Goal: Navigation & Orientation: Go to known website

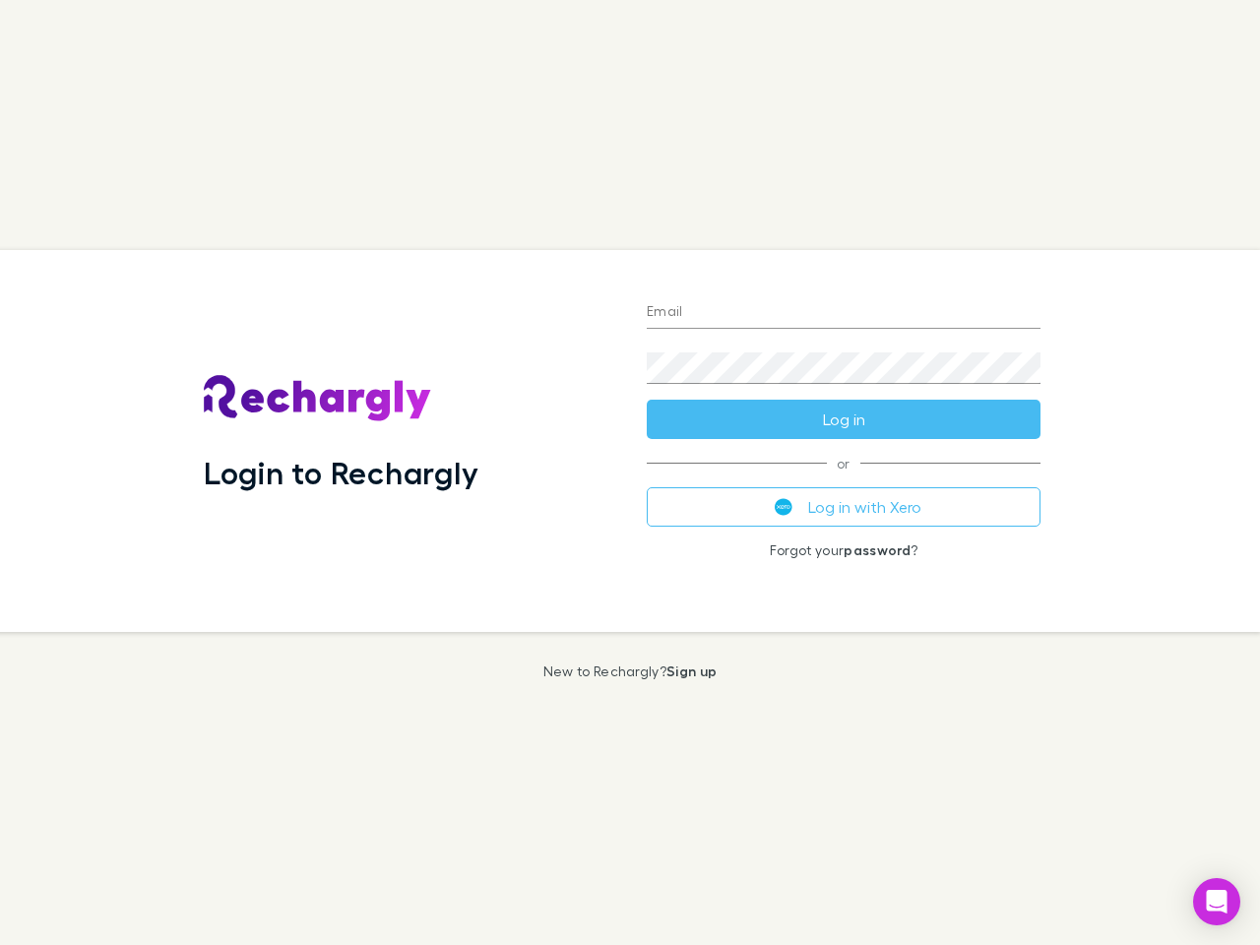
click at [630, 473] on div "Login to Rechargly" at bounding box center [409, 441] width 443 height 382
click at [844, 313] on input "Email" at bounding box center [844, 313] width 394 height 32
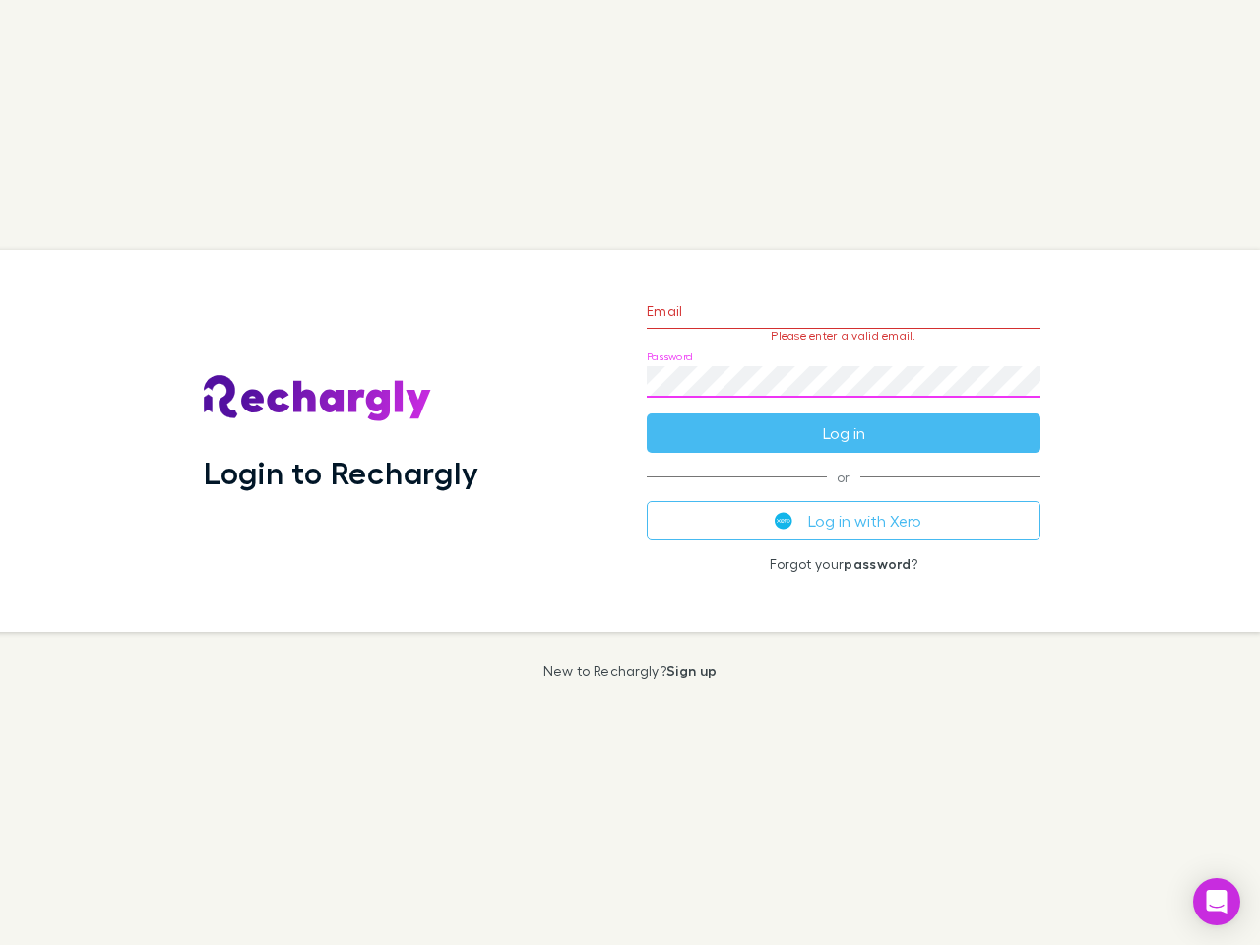
click at [844, 419] on form "Email Please enter a valid email. Password Log in" at bounding box center [844, 367] width 394 height 171
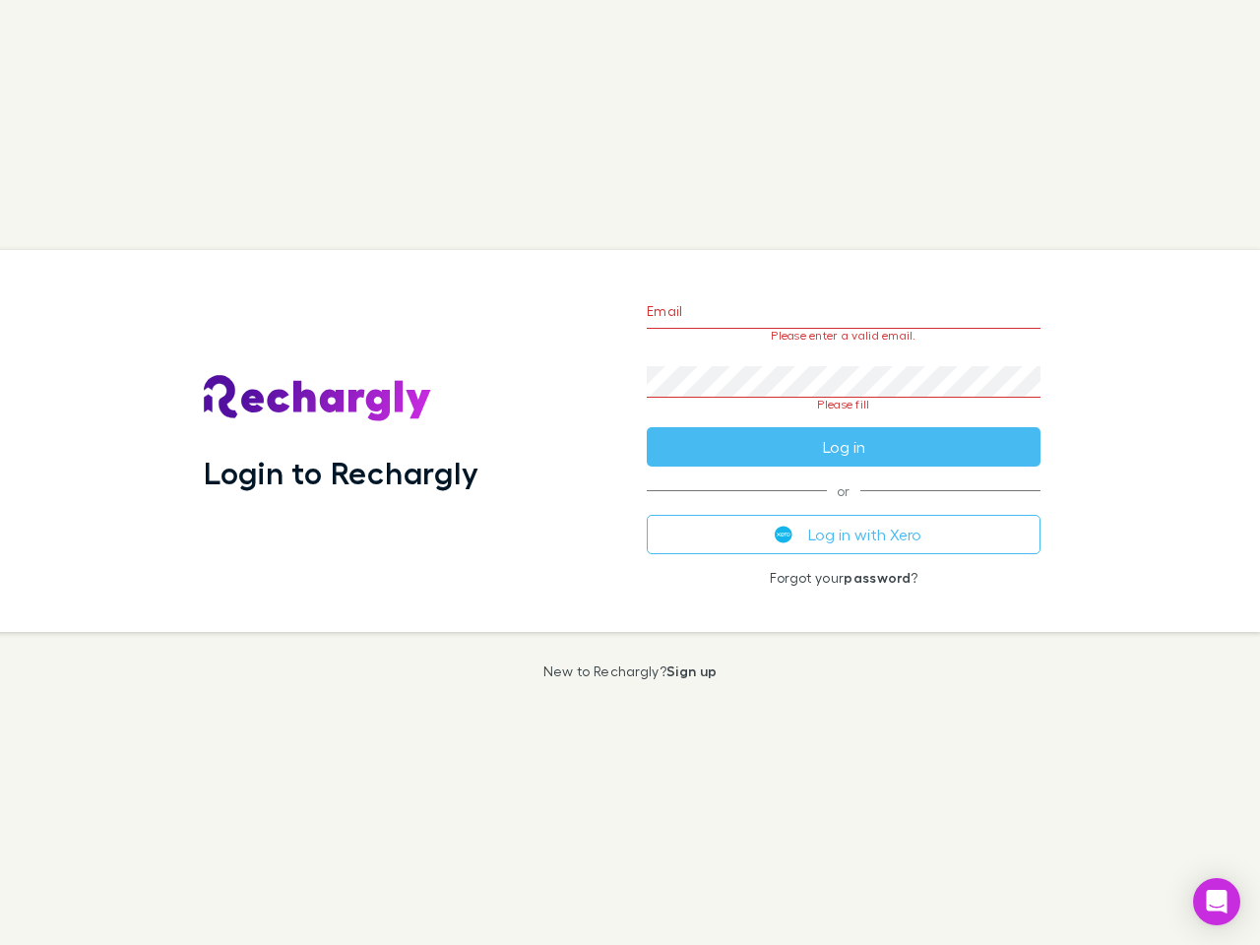
click at [844, 507] on div "Email Please enter a valid email. Password Please fill Log in or Log in with Xe…" at bounding box center [843, 441] width 425 height 382
click at [1217, 902] on icon "Open Intercom Messenger" at bounding box center [1217, 902] width 21 height 24
